Goal: Navigation & Orientation: Go to known website

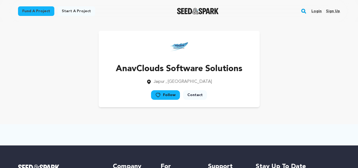
click at [318, 9] on link "Login" at bounding box center [316, 11] width 10 height 8
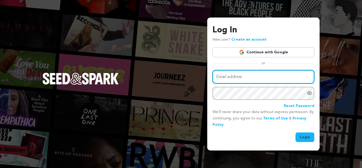
click at [277, 77] on input "Email address" at bounding box center [263, 77] width 102 height 14
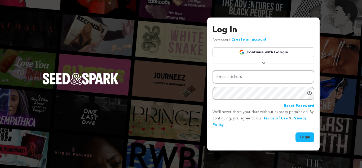
click at [269, 50] on link "Continue with Google" at bounding box center [263, 52] width 102 height 10
